Goal: Task Accomplishment & Management: Use online tool/utility

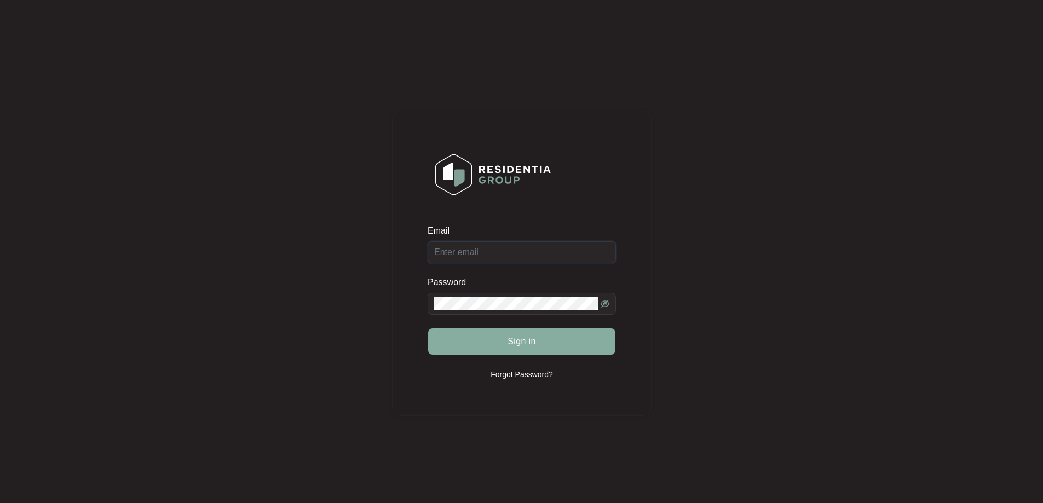
type input "admin@regionalappliance.com.au"
click at [519, 343] on span "Sign in" at bounding box center [522, 341] width 28 height 13
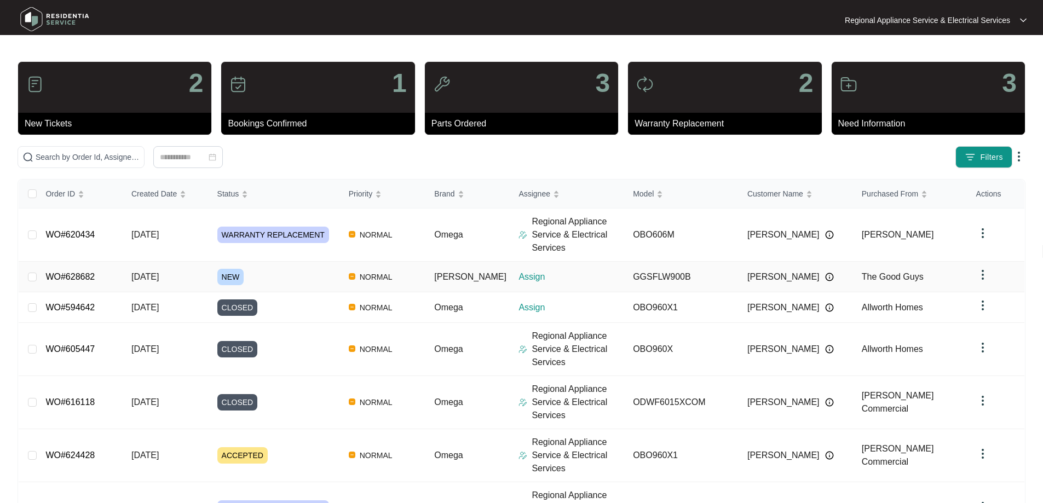
click at [59, 273] on link "WO#628682" at bounding box center [69, 276] width 49 height 9
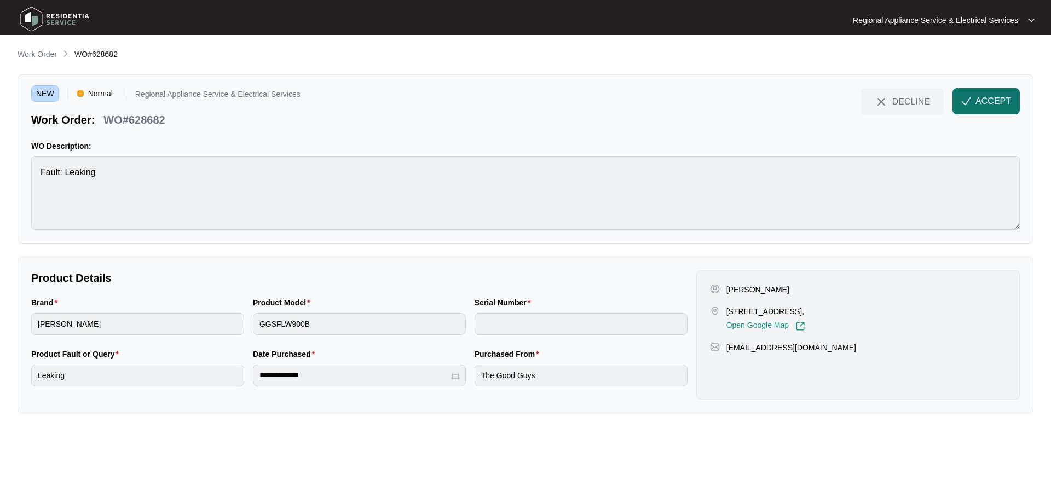
click at [970, 93] on button "ACCEPT" at bounding box center [986, 101] width 67 height 26
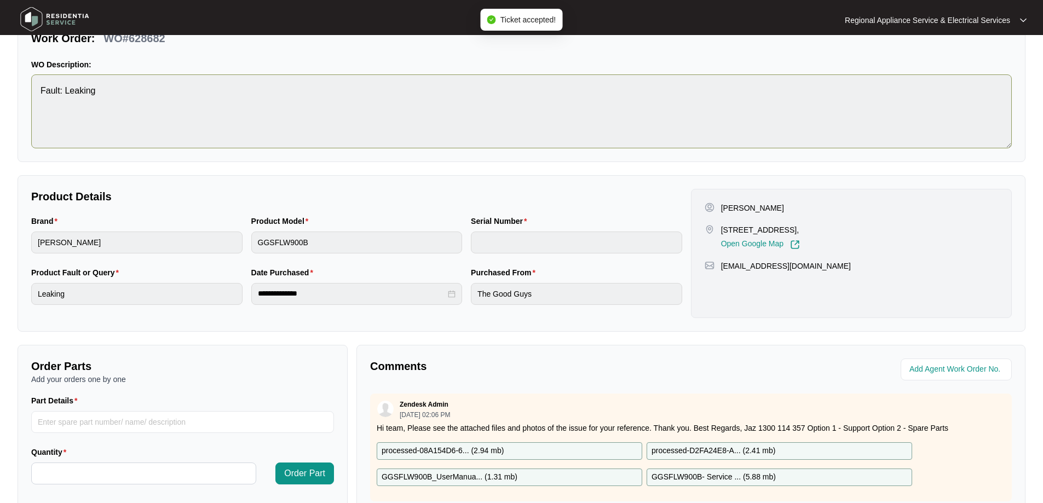
scroll to position [164, 0]
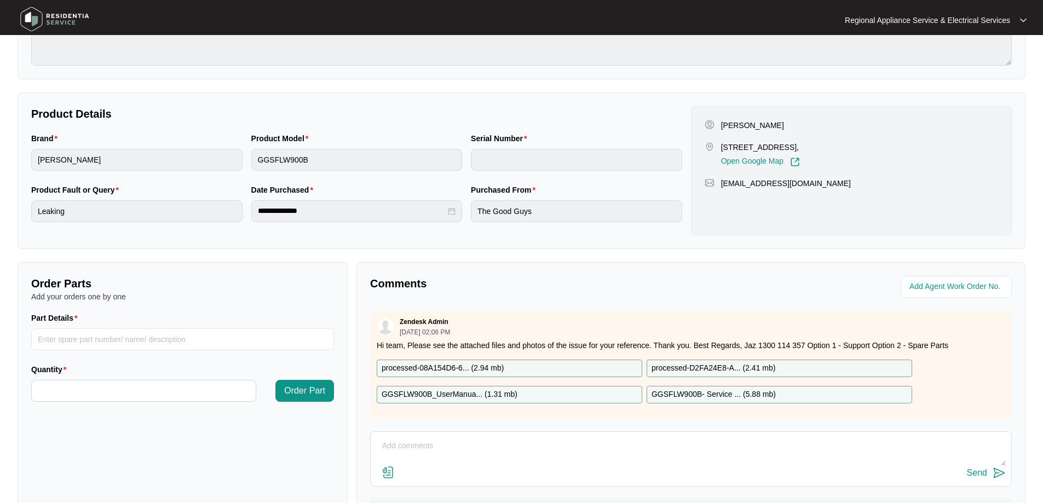
click at [481, 365] on p "processed-08A154D6-6... ( 2.94 mb )" at bounding box center [443, 369] width 122 height 12
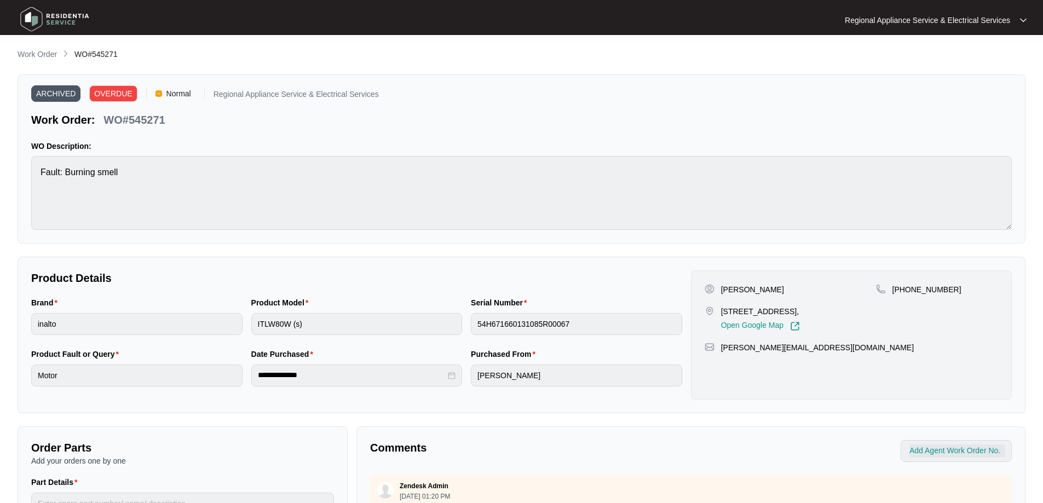
click at [25, 16] on img at bounding box center [54, 19] width 77 height 33
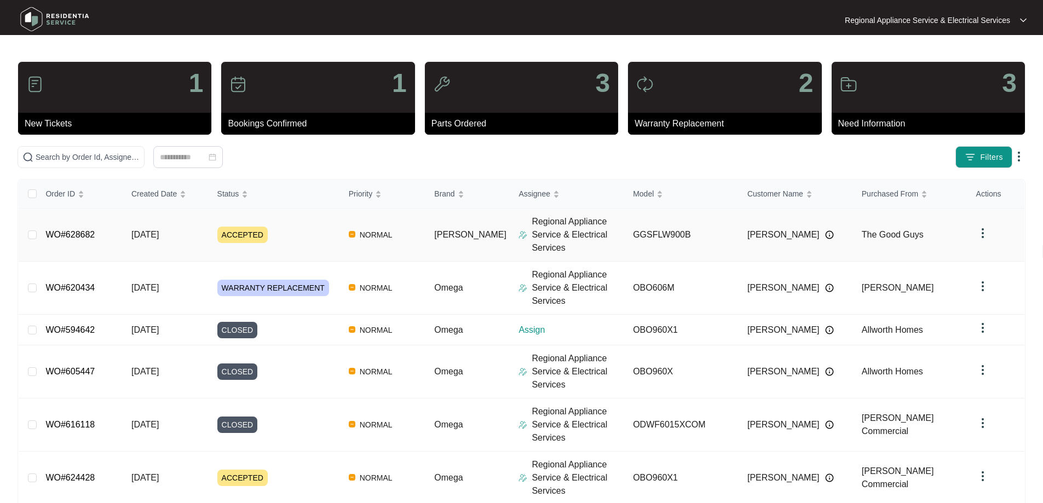
click at [71, 234] on link "WO#628682" at bounding box center [69, 234] width 49 height 9
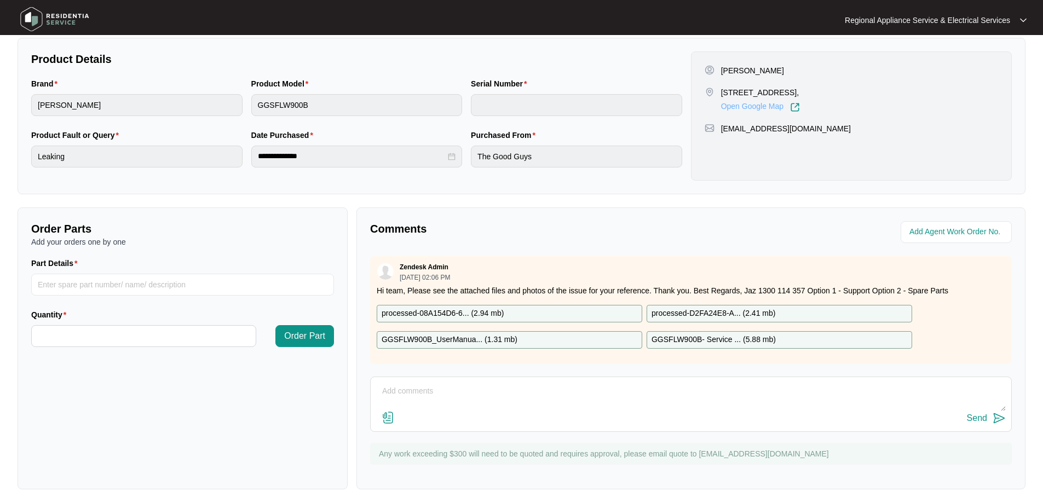
scroll to position [7, 0]
click at [489, 308] on p "processed-08A154D6-6... ( 2.94 mb )" at bounding box center [443, 314] width 122 height 12
click at [453, 334] on p "GGSFLW900B_UserManua... ( 1.31 mb )" at bounding box center [450, 340] width 136 height 12
click at [670, 308] on p "processed-D2FA24E8-A... ( 2.41 mb )" at bounding box center [714, 314] width 124 height 12
click at [683, 334] on p "GGSFLW900B- Service ... ( 5.88 mb )" at bounding box center [714, 340] width 124 height 12
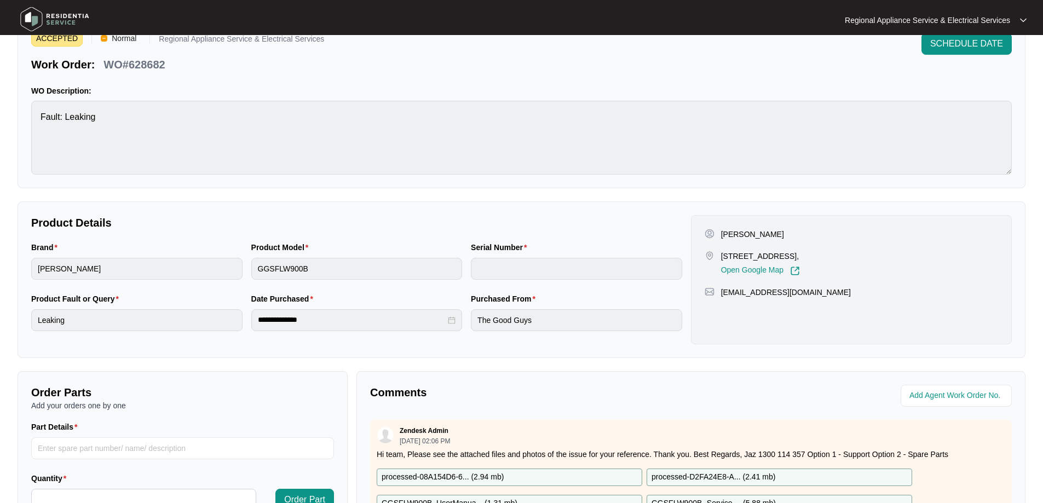
scroll to position [55, 0]
